Goal: Information Seeking & Learning: Learn about a topic

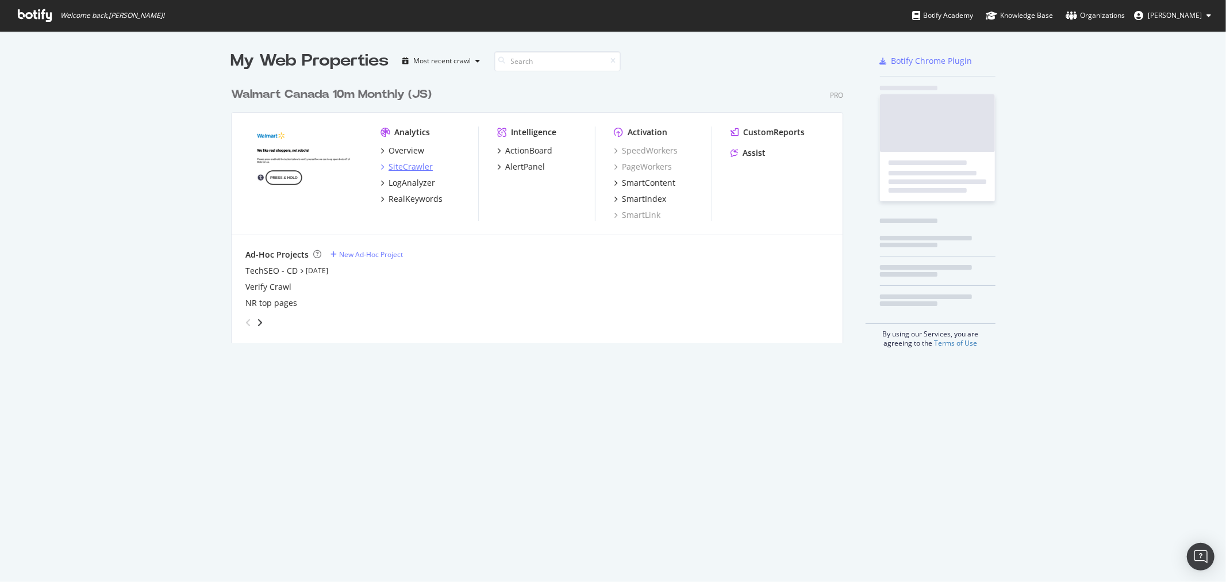
scroll to position [572, 1207]
click at [393, 162] on div "SiteCrawler" at bounding box center [411, 166] width 44 height 11
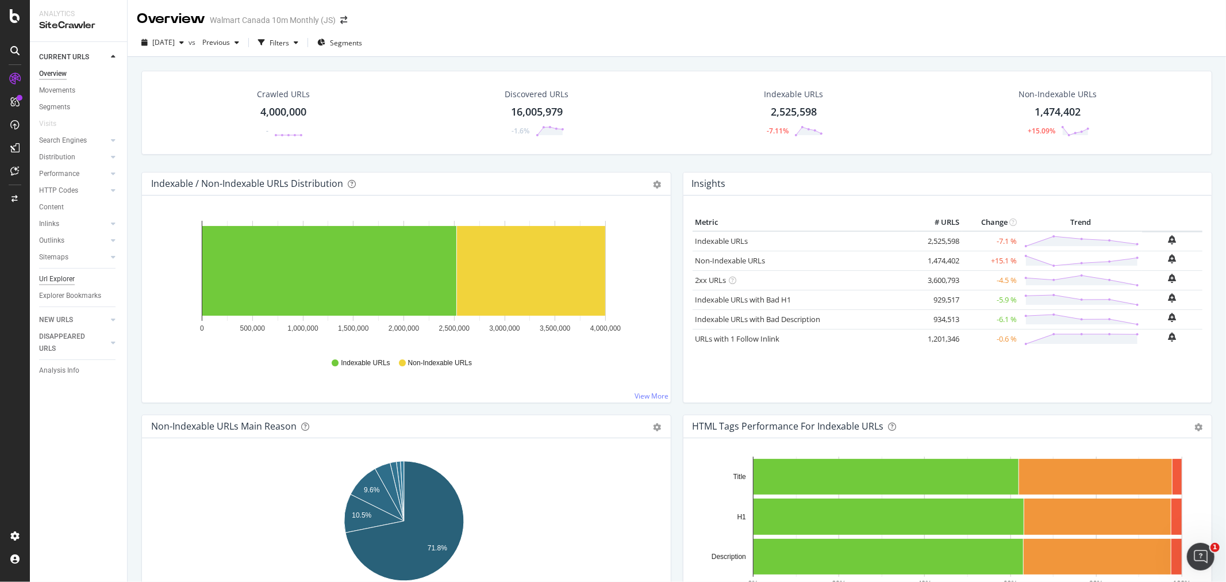
click at [62, 277] on div "Url Explorer" at bounding box center [57, 279] width 36 height 12
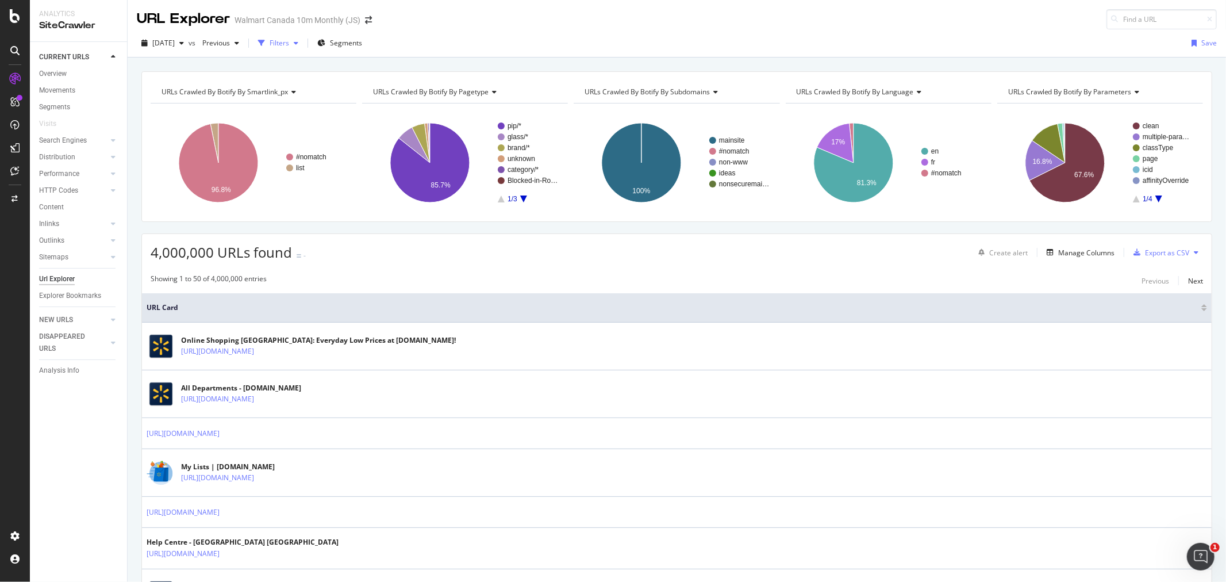
click at [270, 41] on div "button" at bounding box center [262, 43] width 16 height 16
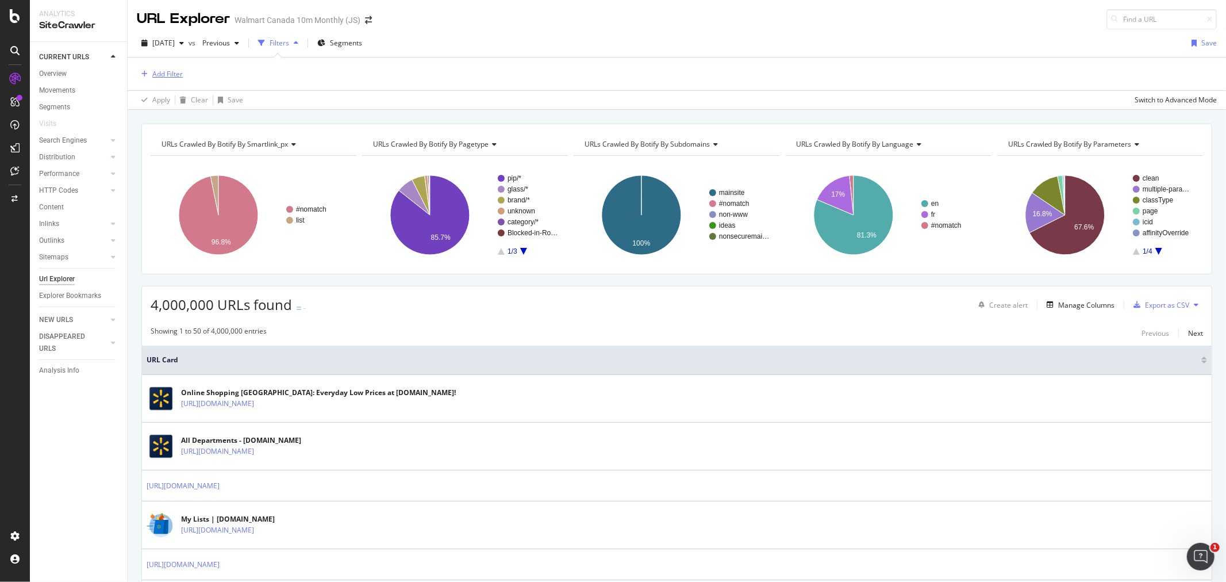
click at [168, 78] on div "Add Filter" at bounding box center [167, 74] width 30 height 10
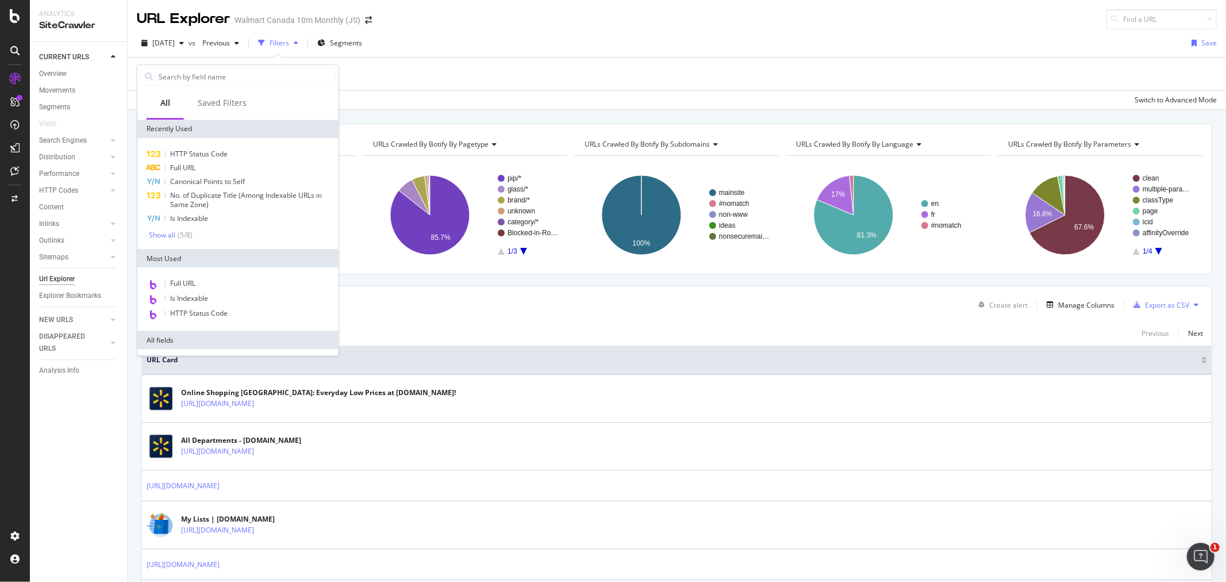
drag, startPoint x: 176, startPoint y: 161, endPoint x: 182, endPoint y: 140, distance: 22.2
click at [177, 159] on div "HTTP Status Code Full URL Canonical Points to Self No. of Duplicate Title (Amon…" at bounding box center [238, 193] width 197 height 93
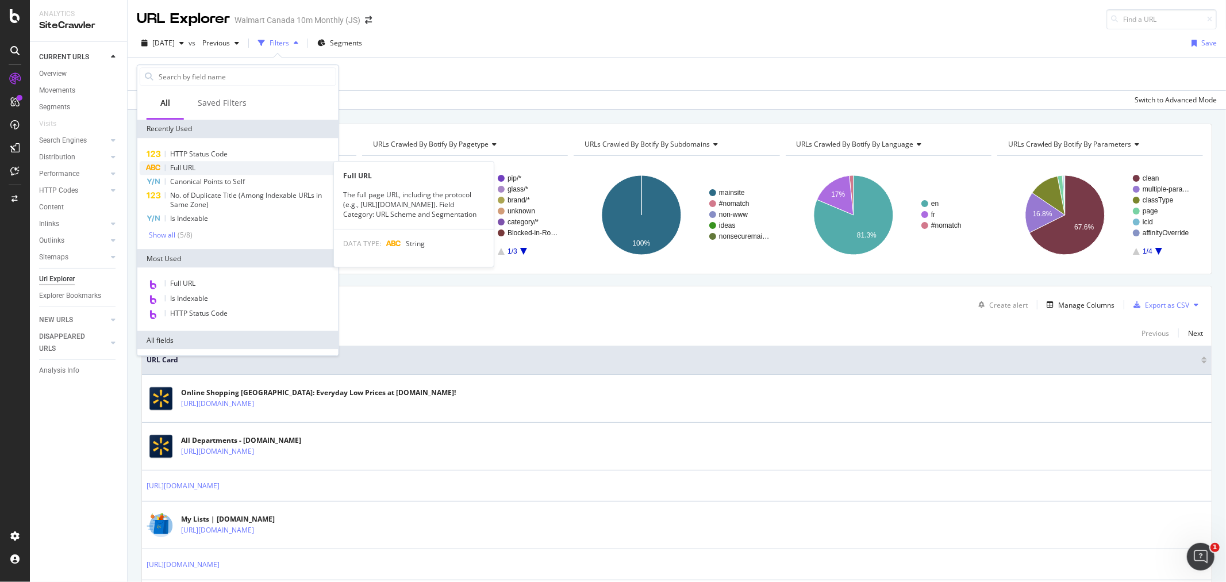
click at [185, 167] on span "Full URL" at bounding box center [182, 168] width 25 height 10
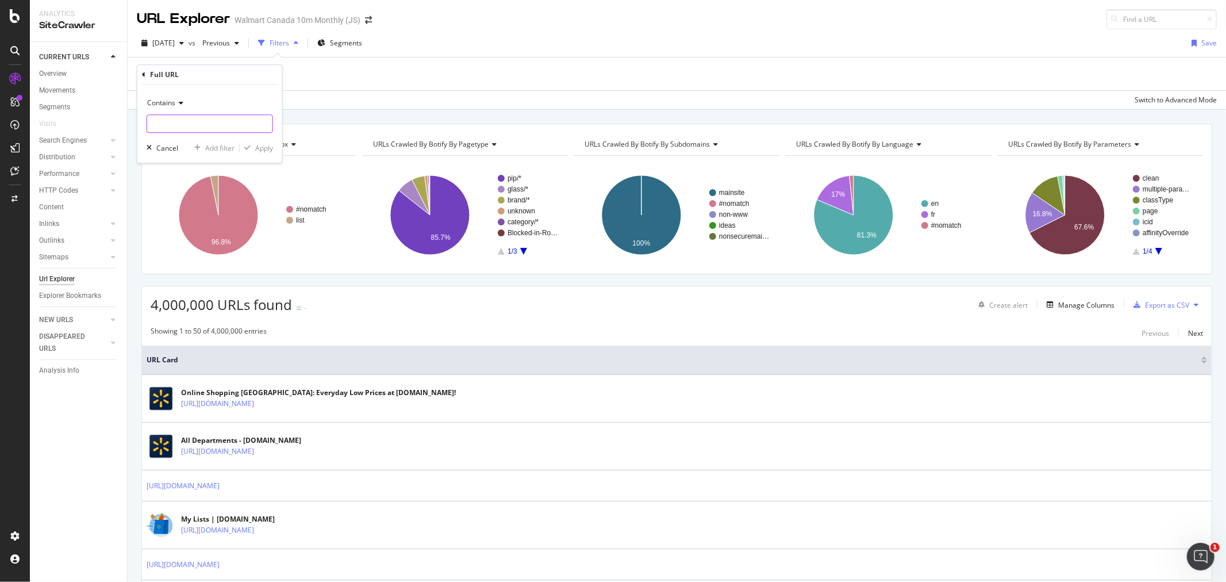
click at [202, 120] on input "text" at bounding box center [209, 123] width 125 height 18
paste input "6000206634103"
type input "6000206634103"
click at [265, 147] on div "Apply" at bounding box center [264, 148] width 18 height 10
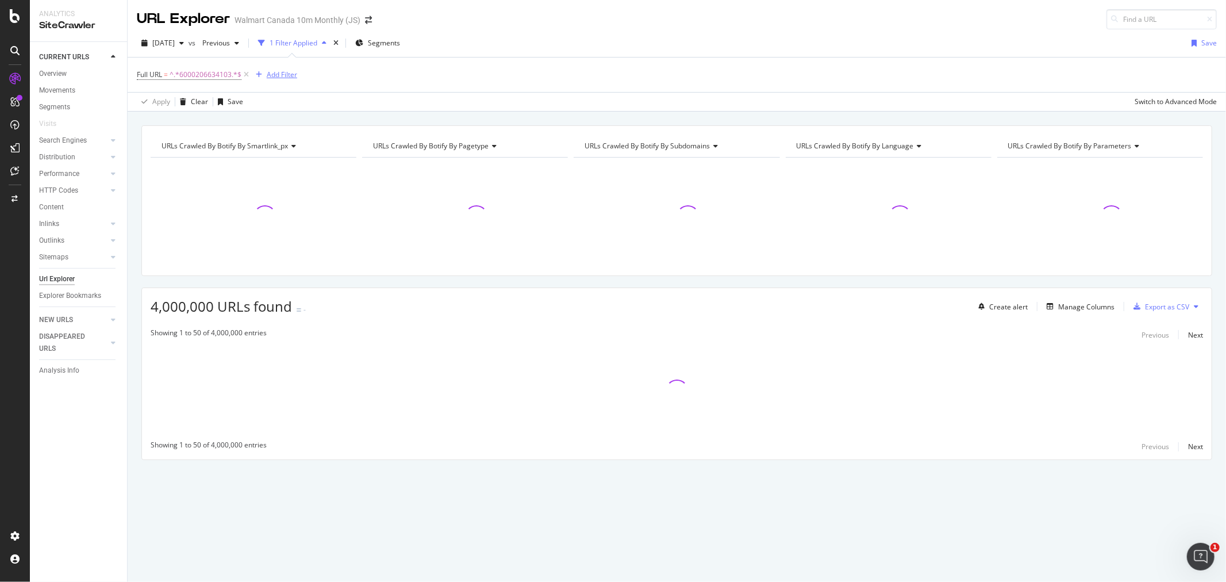
click at [277, 78] on div "Add Filter" at bounding box center [282, 75] width 30 height 10
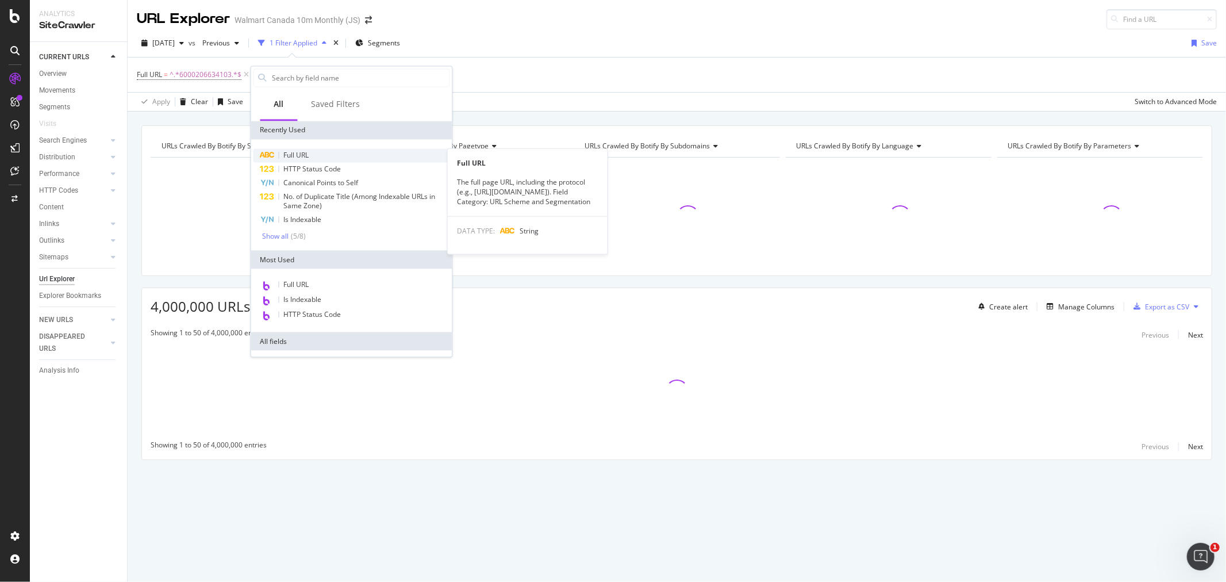
click at [298, 158] on span "Full URL" at bounding box center [296, 155] width 25 height 10
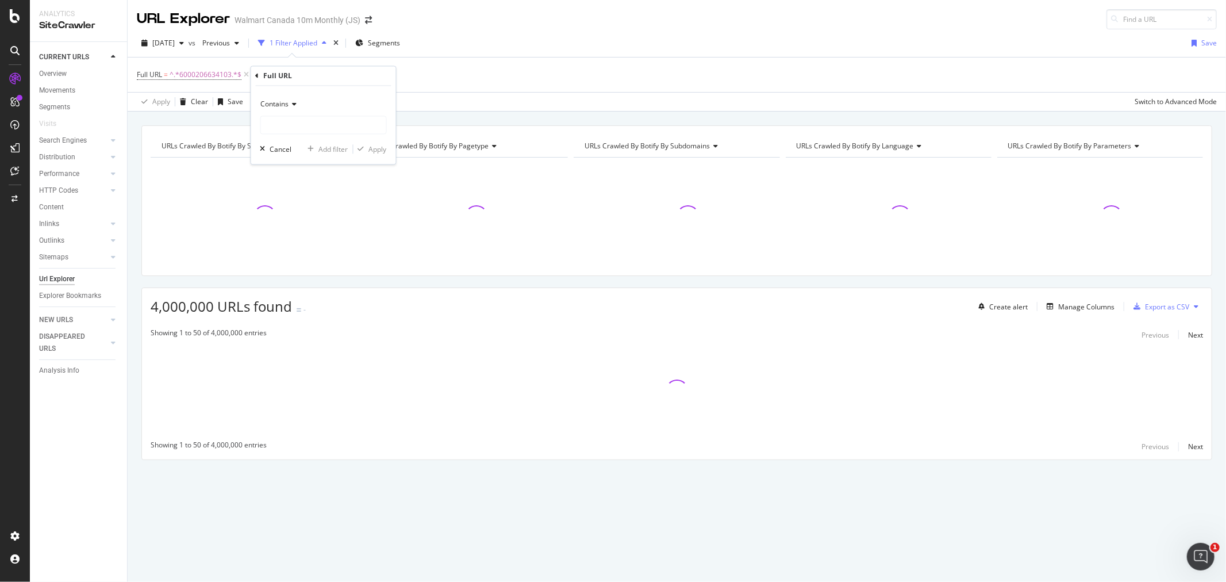
click at [277, 112] on div "Contains" at bounding box center [323, 104] width 126 height 18
click at [301, 230] on span "Doesn't contain" at bounding box center [291, 233] width 50 height 10
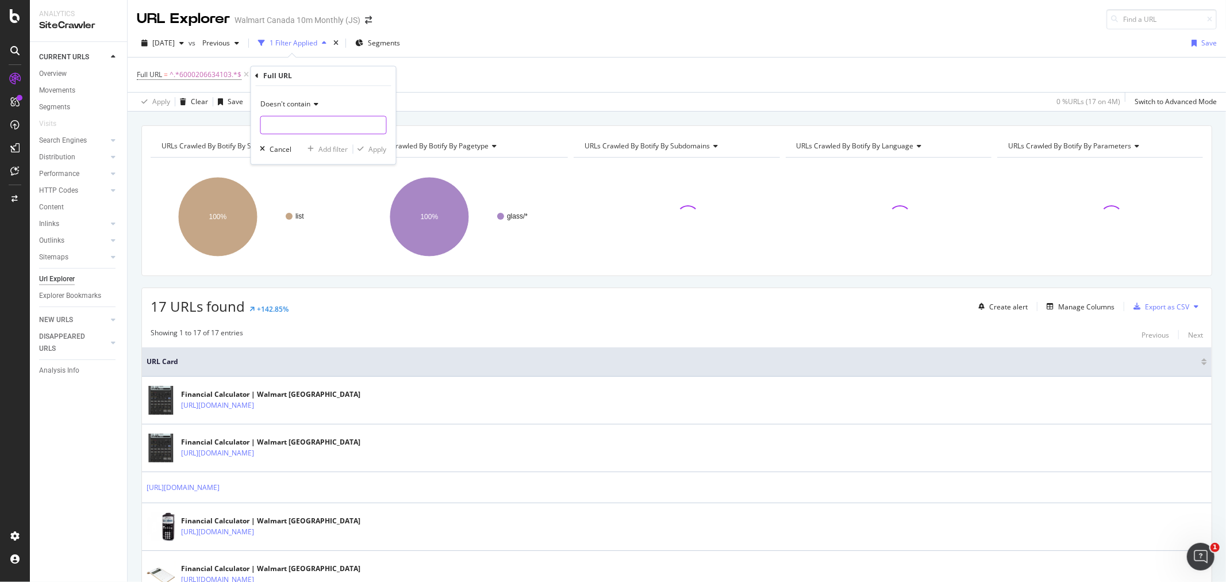
click at [320, 128] on input "text" at bounding box center [323, 125] width 125 height 18
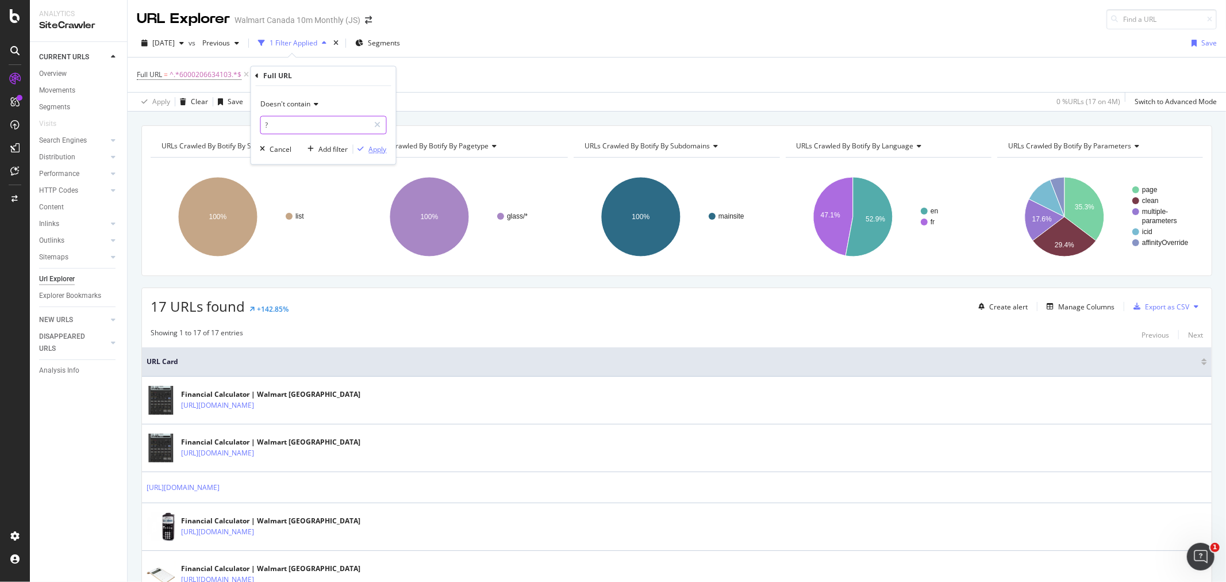
type input "?"
click at [366, 146] on div "button" at bounding box center [362, 149] width 16 height 7
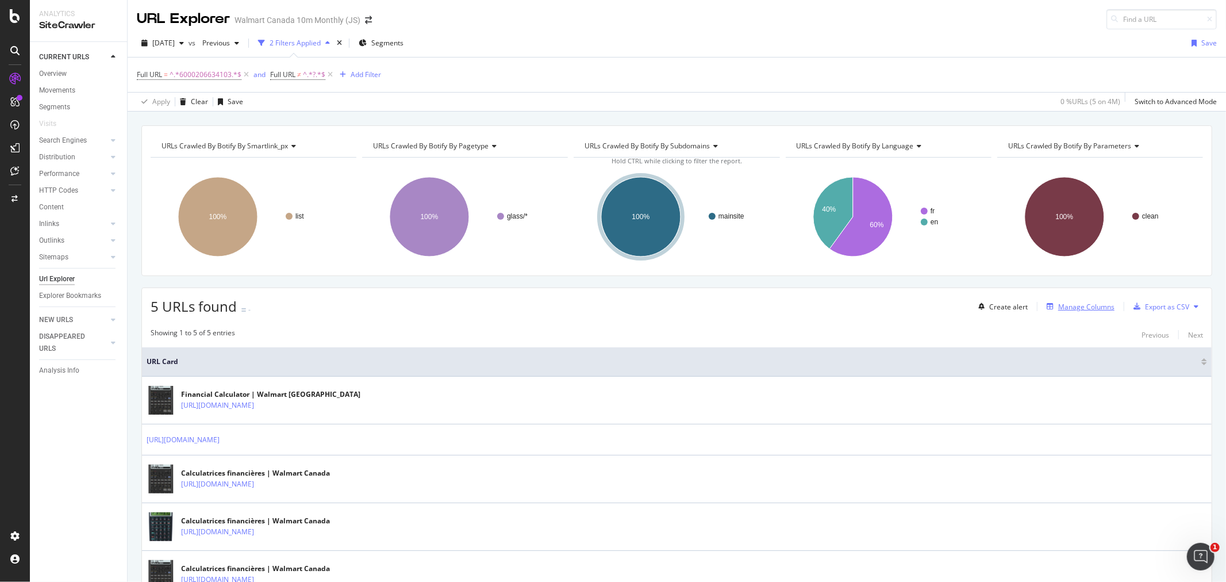
click at [1058, 309] on div "Manage Columns" at bounding box center [1086, 307] width 56 height 10
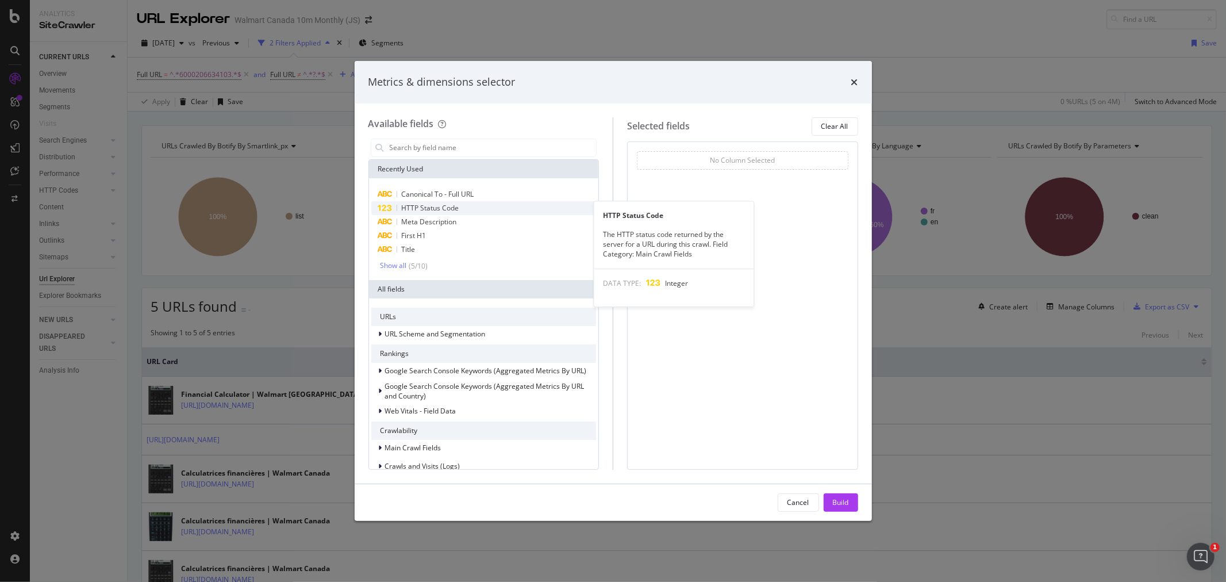
click at [461, 209] on div "HTTP Status Code" at bounding box center [483, 208] width 225 height 14
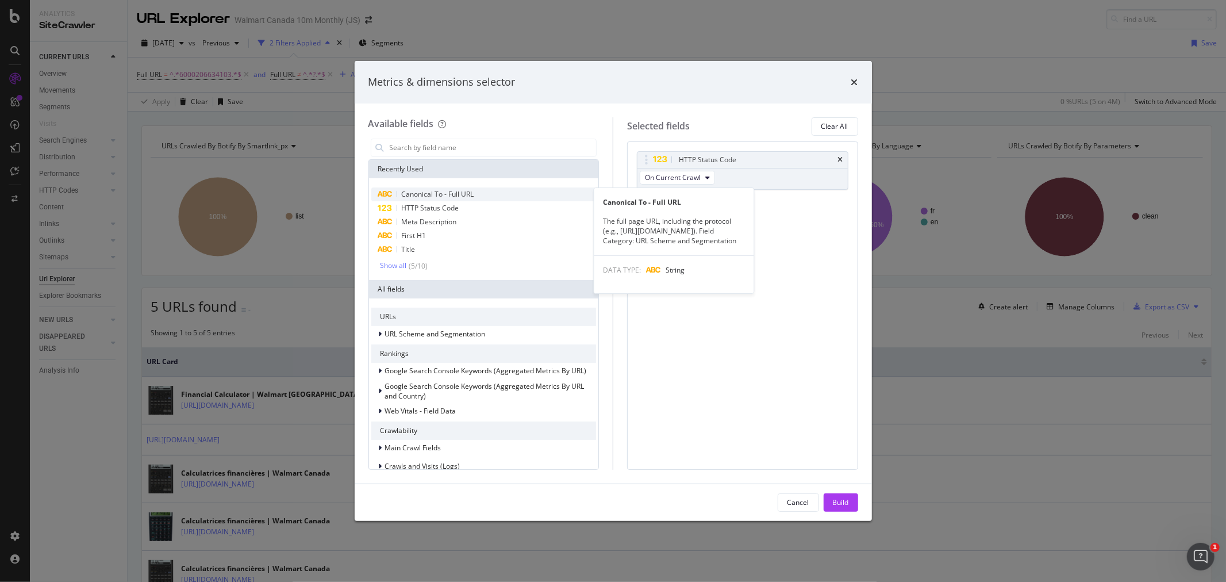
click at [491, 194] on div "Canonical To - Full URL" at bounding box center [483, 194] width 225 height 14
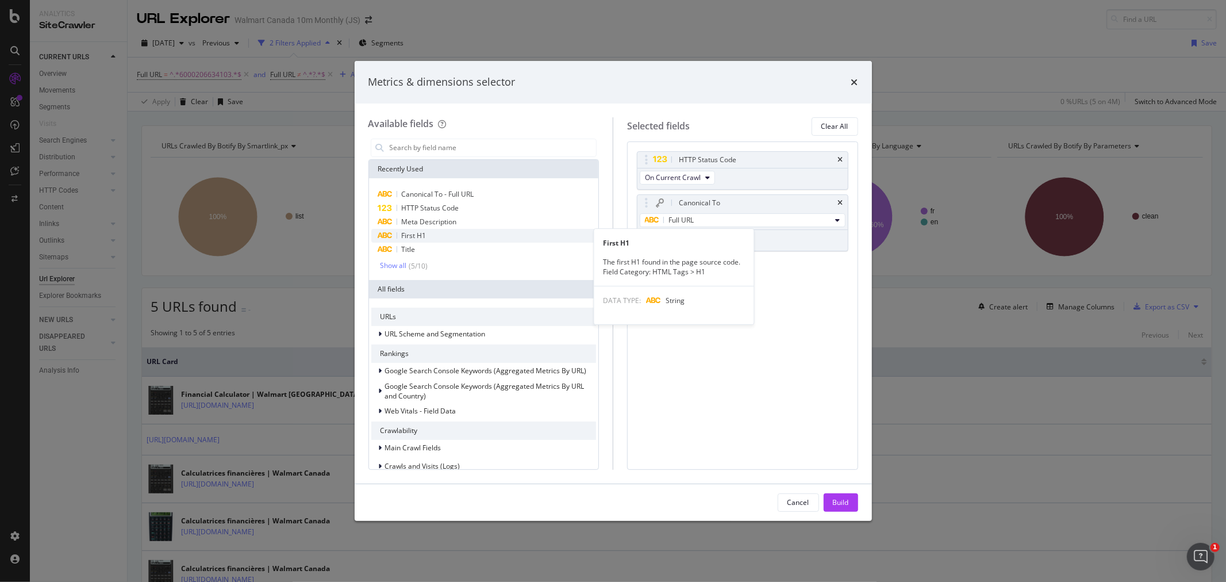
click at [463, 231] on div "First H1" at bounding box center [483, 236] width 225 height 14
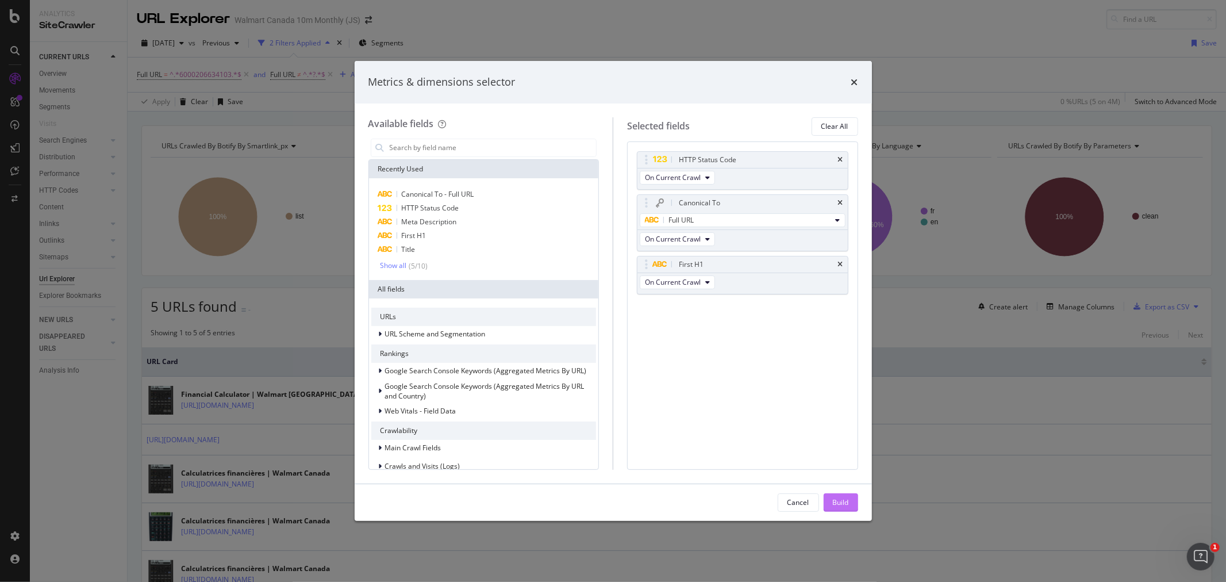
click at [836, 501] on div "Build" at bounding box center [841, 502] width 16 height 10
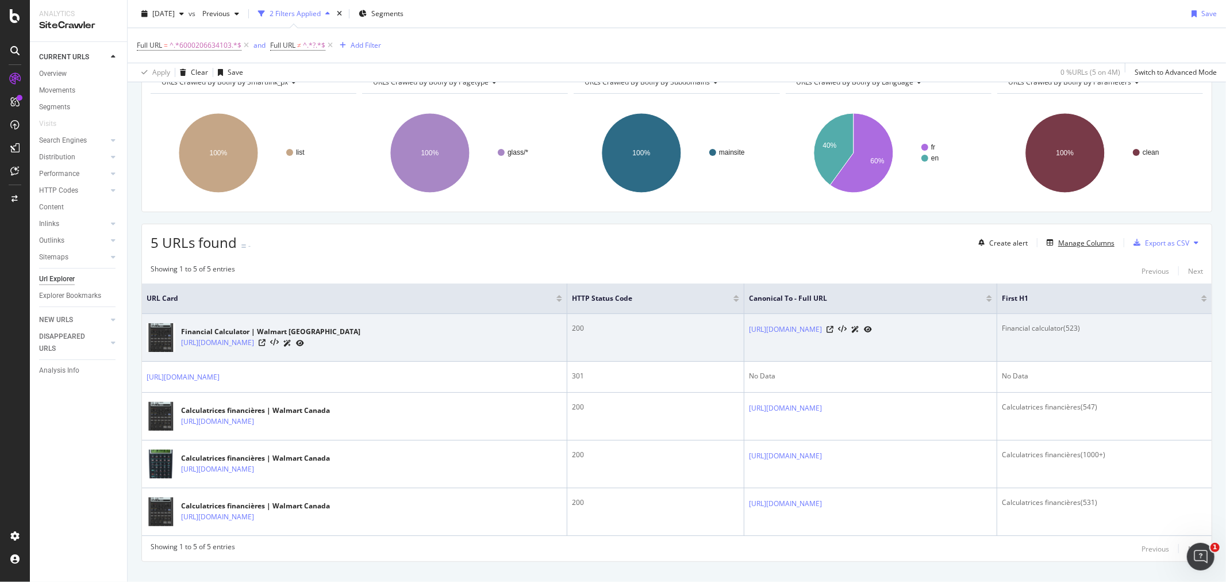
scroll to position [126, 0]
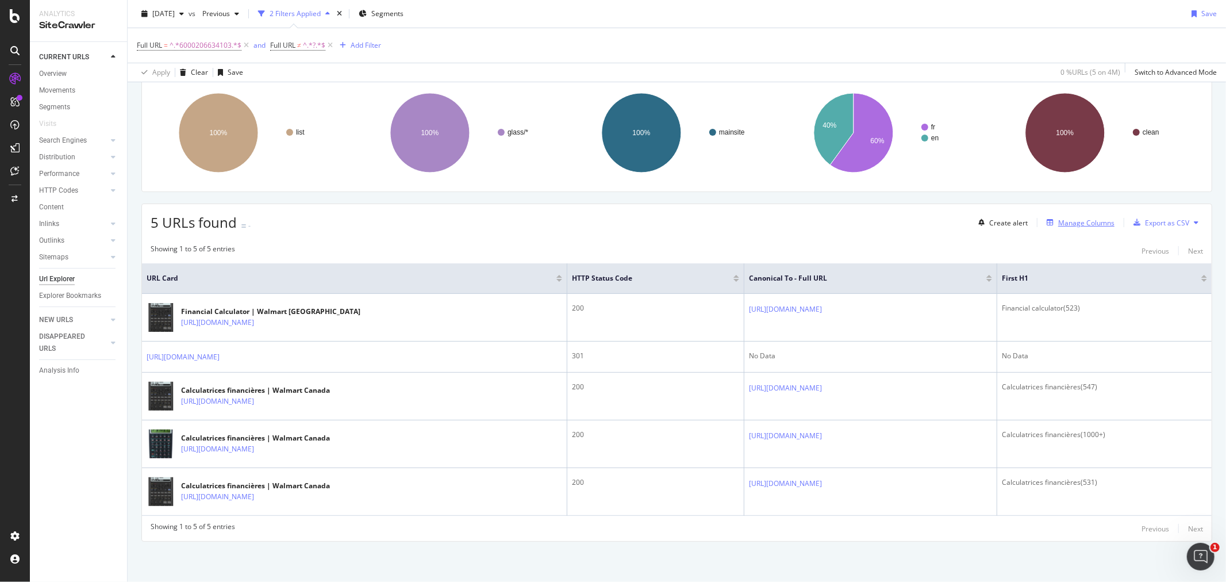
click at [1087, 216] on div "Manage Columns" at bounding box center [1078, 222] width 72 height 13
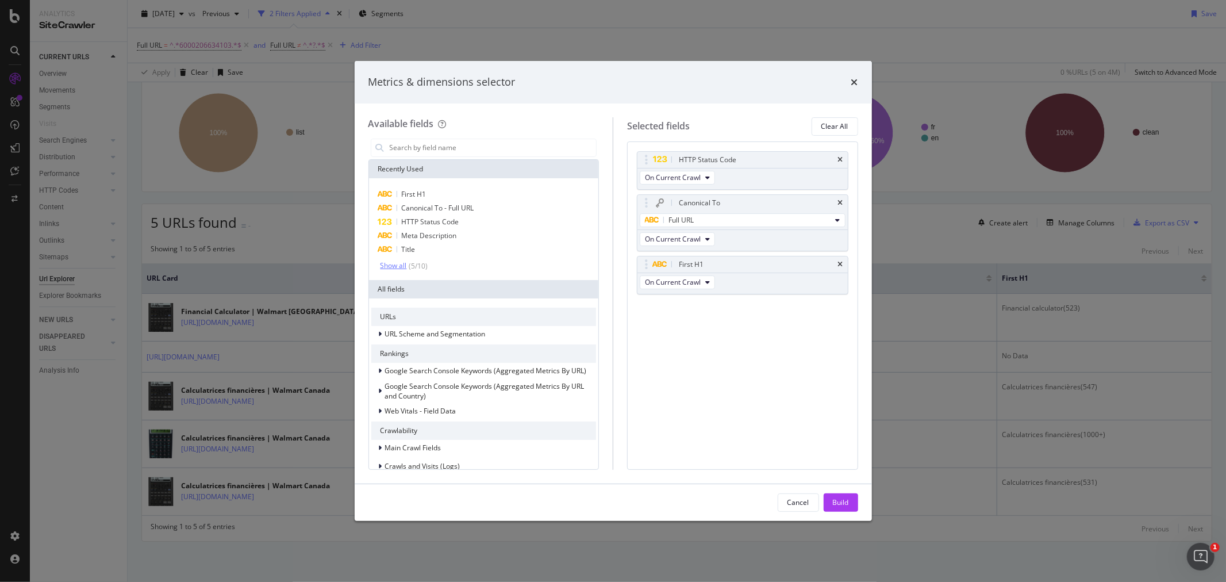
click at [409, 264] on div "( 5 / 10 )" at bounding box center [417, 266] width 21 height 10
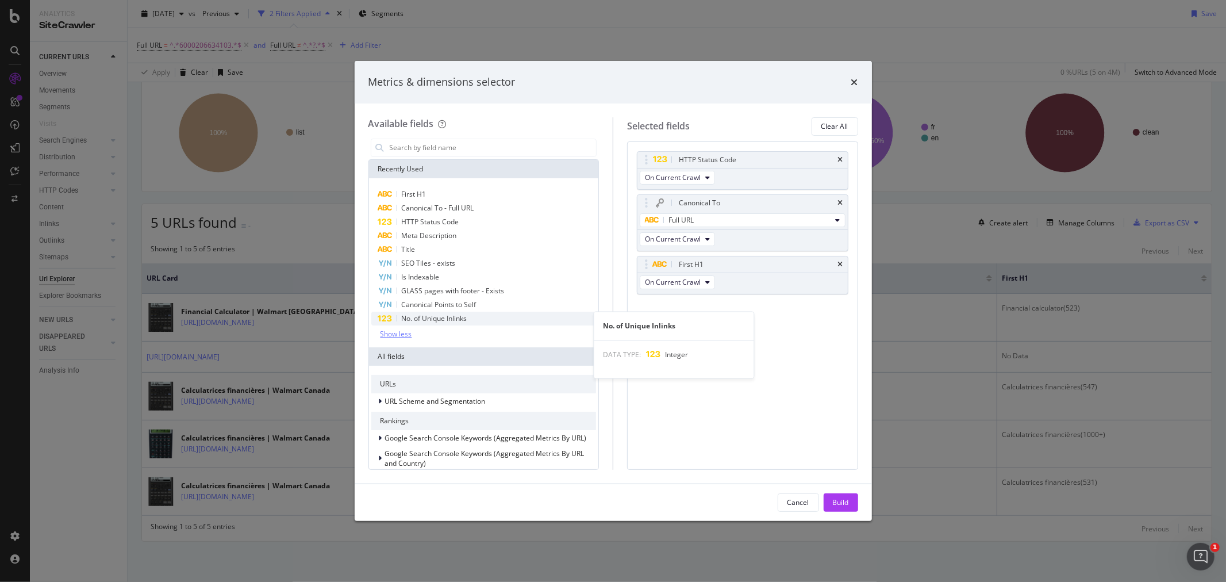
click at [460, 317] on span "No. of Unique Inlinks" at bounding box center [435, 318] width 66 height 10
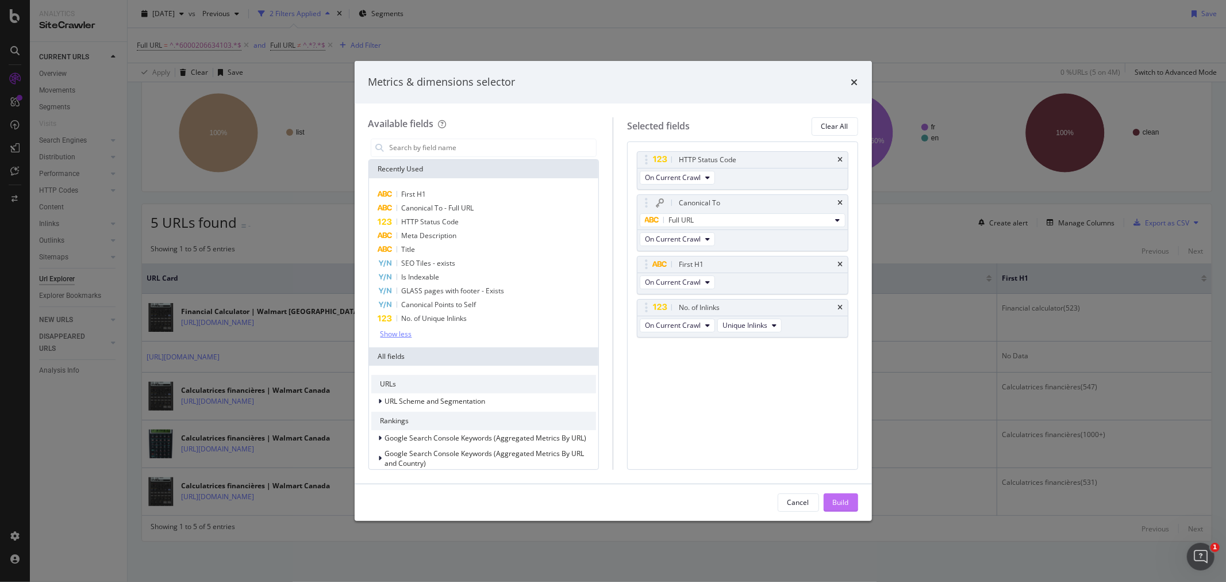
click at [847, 505] on div "Build" at bounding box center [841, 502] width 16 height 10
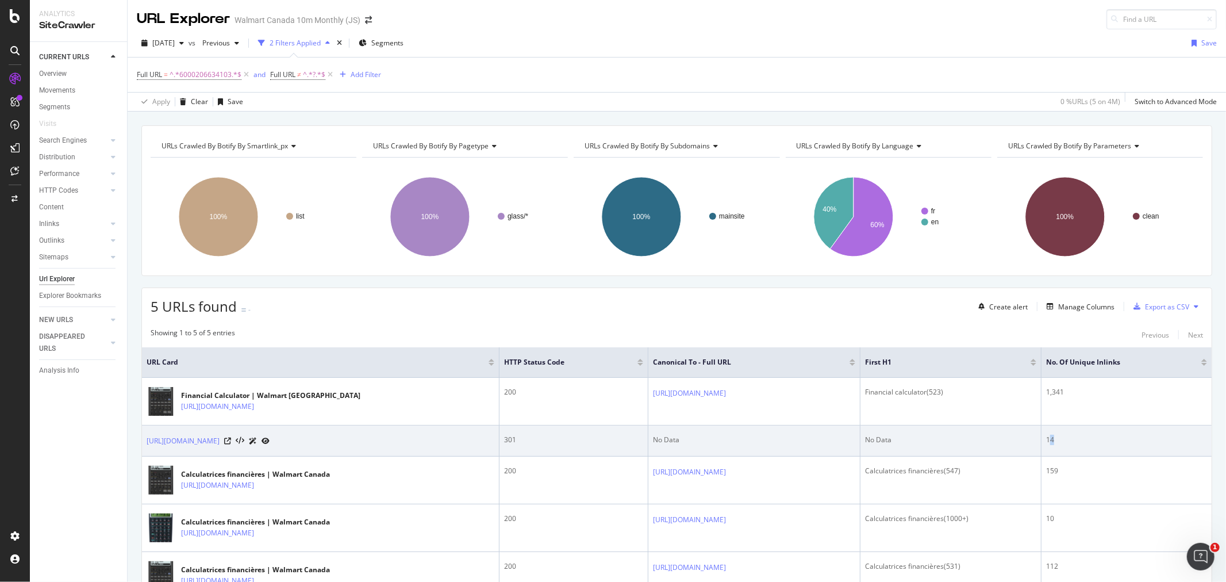
drag, startPoint x: 1110, startPoint y: 447, endPoint x: 1083, endPoint y: 450, distance: 27.2
click at [1083, 445] on div "14" at bounding box center [1126, 440] width 161 height 10
click at [1084, 453] on td "14" at bounding box center [1127, 440] width 170 height 31
drag, startPoint x: 1089, startPoint y: 452, endPoint x: 1081, endPoint y: 451, distance: 8.1
click at [1081, 451] on td "14" at bounding box center [1127, 440] width 170 height 31
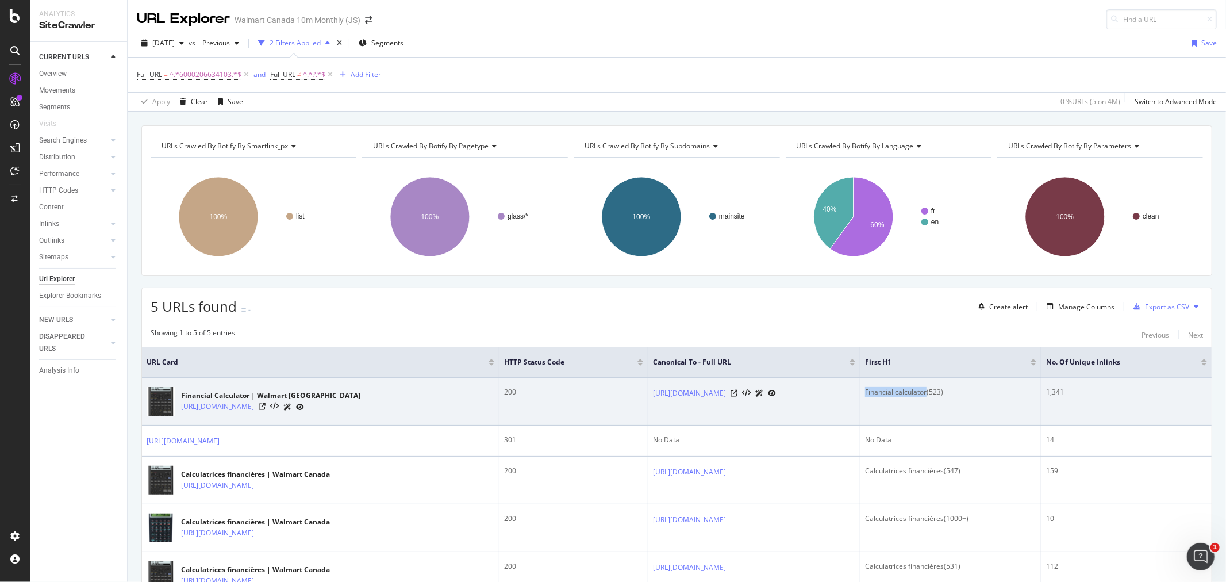
drag, startPoint x: 947, startPoint y: 393, endPoint x: 1008, endPoint y: 393, distance: 60.4
click at [1008, 393] on div "Financial calculator(523)" at bounding box center [950, 392] width 171 height 10
copy div "Financial calculator"
